Goal: Task Accomplishment & Management: Use online tool/utility

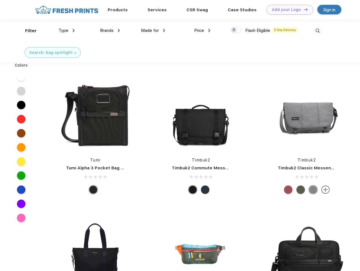
scroll to position [0, 0]
click at [287, 10] on link "Add your Logo Design Tool" at bounding box center [289, 10] width 47 height 10
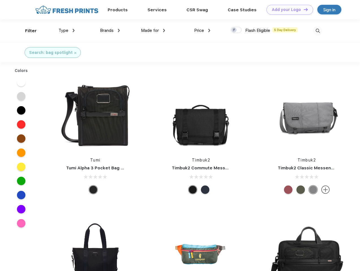
click at [0, 0] on div "Design Tool" at bounding box center [0, 0] width 0 height 0
click at [303, 9] on link "Add your Logo Design Tool" at bounding box center [289, 10] width 47 height 10
click at [27, 31] on div "Filter" at bounding box center [31, 31] width 12 height 6
click at [67, 30] on span "Type" at bounding box center [63, 30] width 10 height 5
click at [110, 30] on span "Brands" at bounding box center [107, 30] width 14 height 5
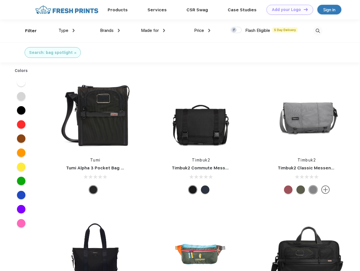
click at [153, 30] on span "Made for" at bounding box center [150, 30] width 18 height 5
click at [202, 30] on span "Price" at bounding box center [199, 30] width 10 height 5
click at [236, 30] on div at bounding box center [235, 30] width 11 height 6
click at [234, 30] on input "checkbox" at bounding box center [232, 29] width 4 height 4
click at [317, 31] on img at bounding box center [317, 30] width 9 height 9
